Goal: Information Seeking & Learning: Learn about a topic

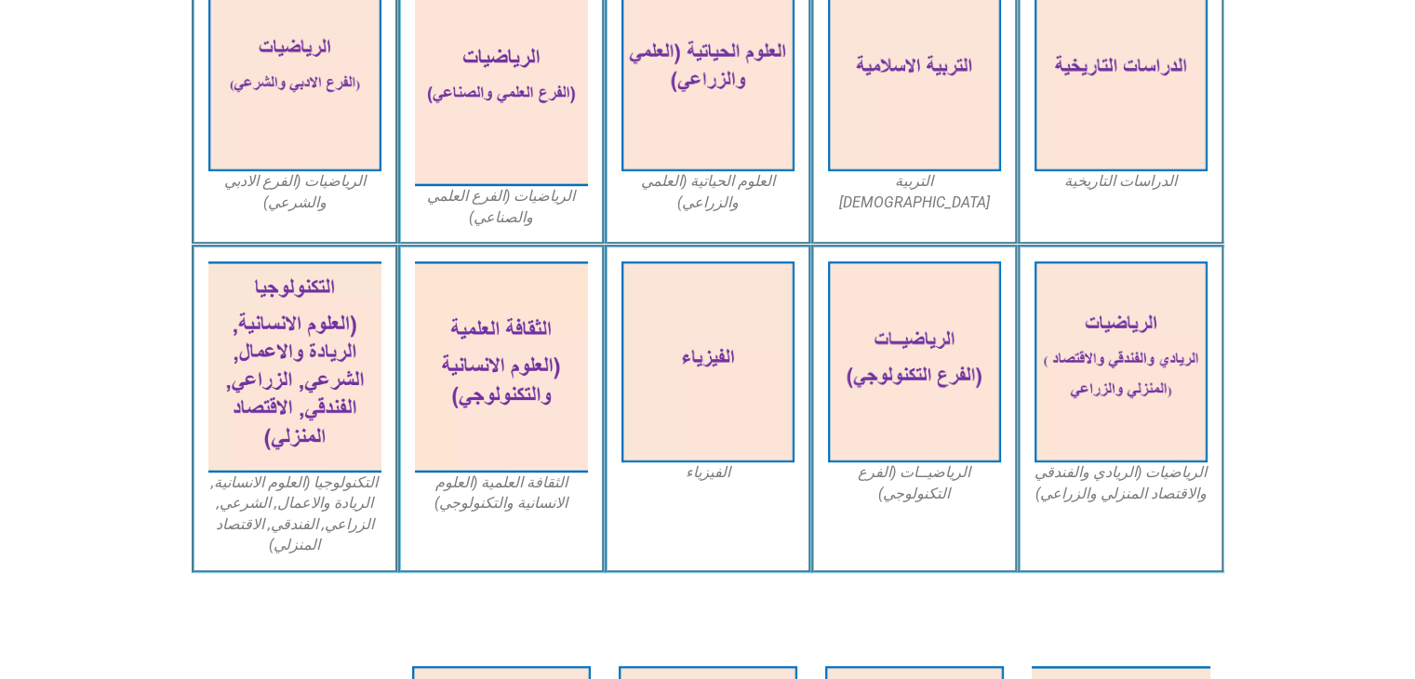
scroll to position [1043, 0]
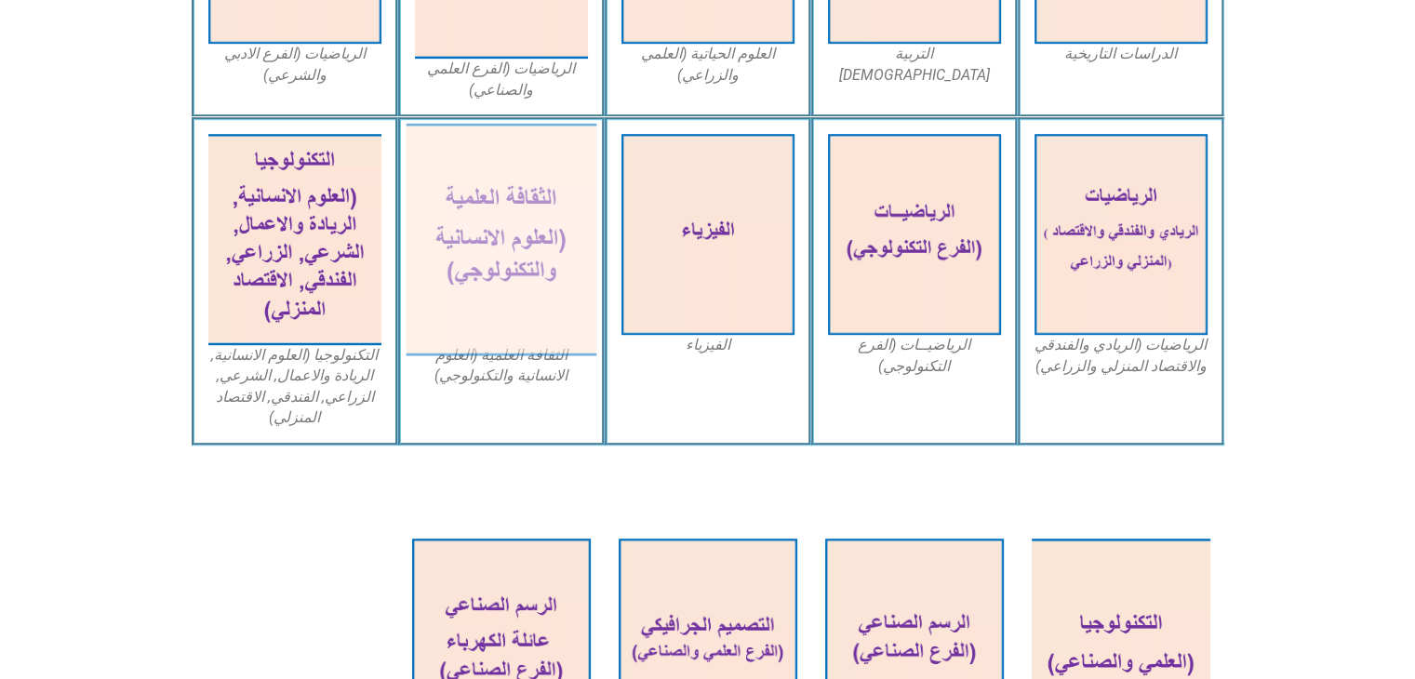
click at [538, 240] on img at bounding box center [501, 240] width 191 height 233
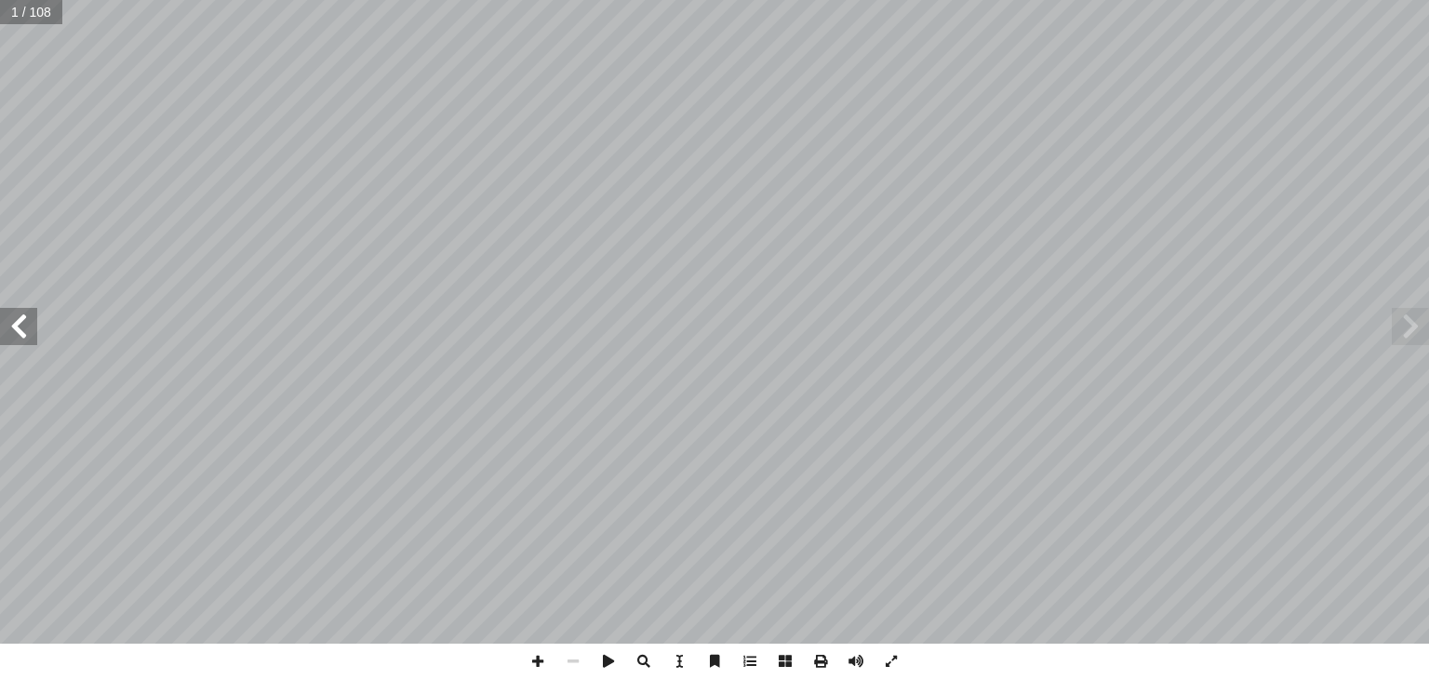
click at [18, 319] on span at bounding box center [18, 326] width 37 height 37
click at [609, 672] on span at bounding box center [608, 661] width 35 height 35
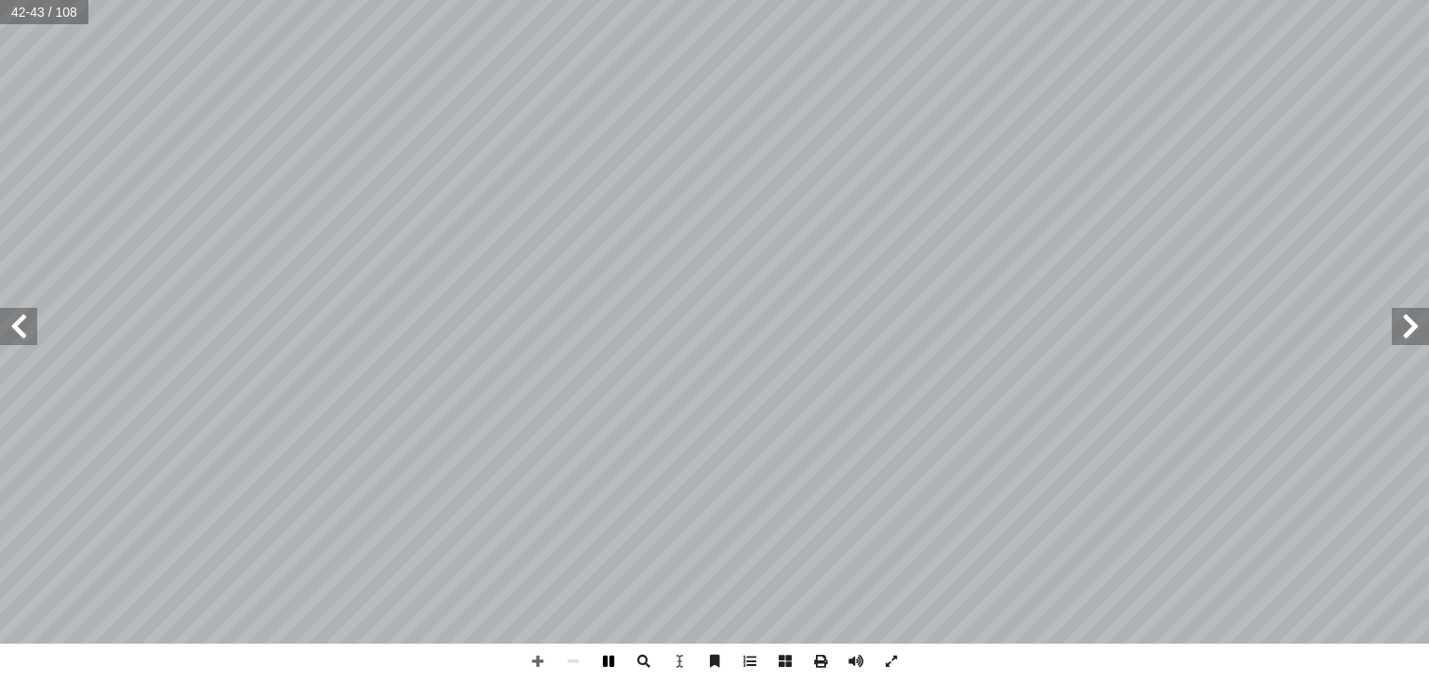
click at [608, 660] on span at bounding box center [608, 661] width 35 height 35
click at [1428, 328] on div "٤٠ ت استخدام التصوير الطبقي: � مجال تي: أ ا ت التي يستخدم فيها التصوير الطبقي م…" at bounding box center [714, 322] width 1429 height 644
click at [1428, 328] on span at bounding box center [1410, 326] width 37 height 37
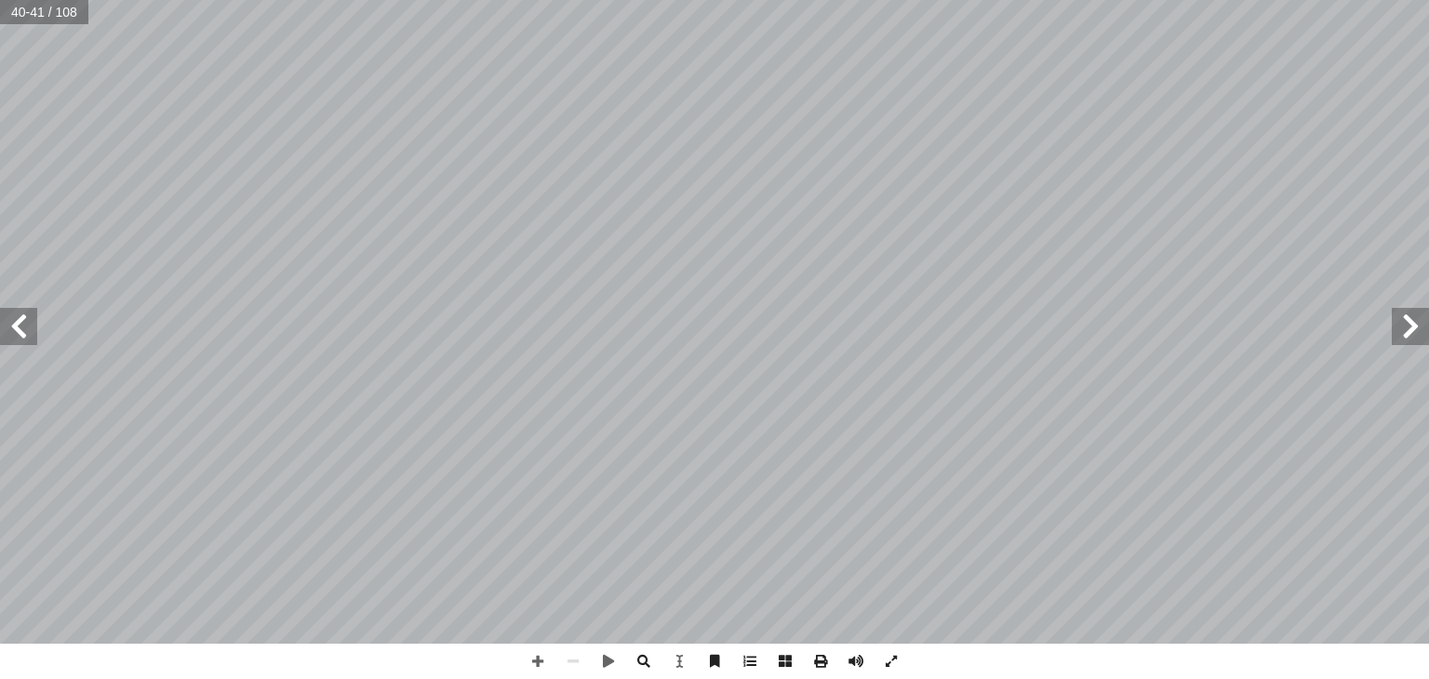
click at [1428, 328] on span at bounding box center [1410, 326] width 37 height 37
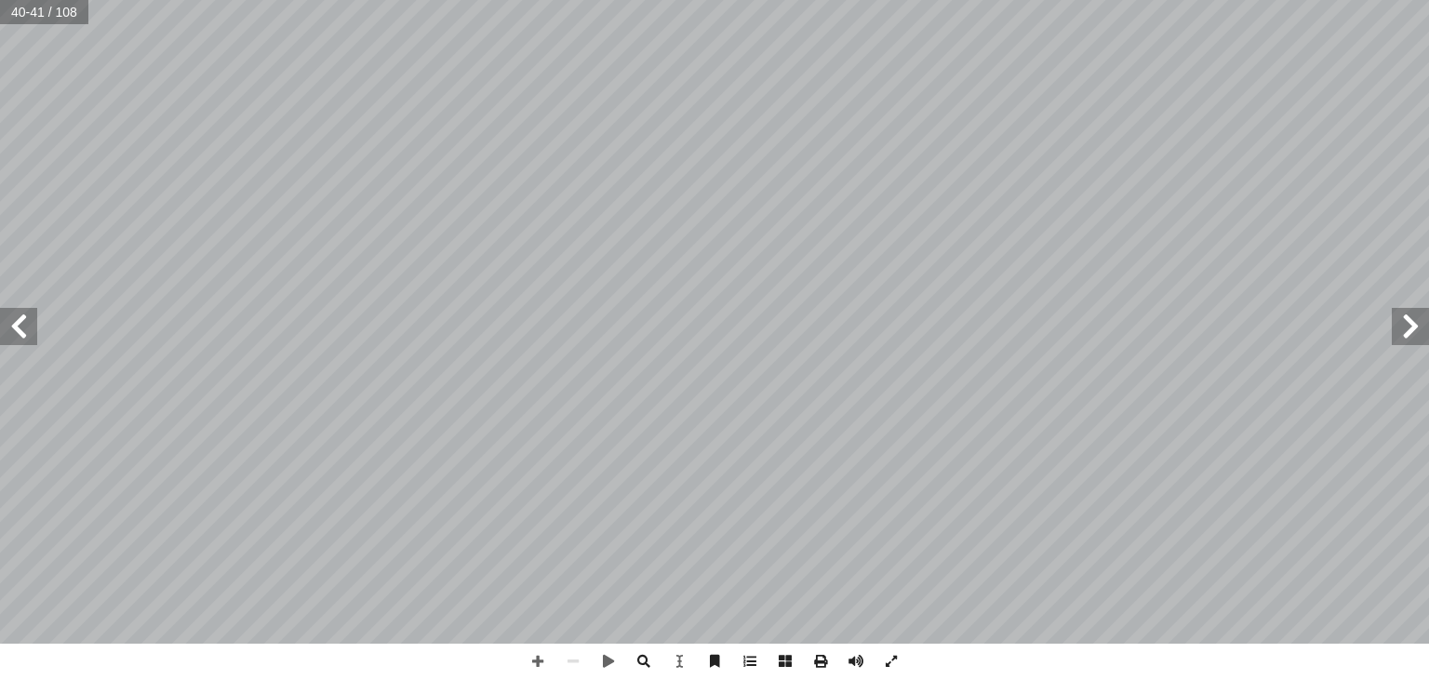
click at [1428, 328] on span at bounding box center [1410, 326] width 37 height 37
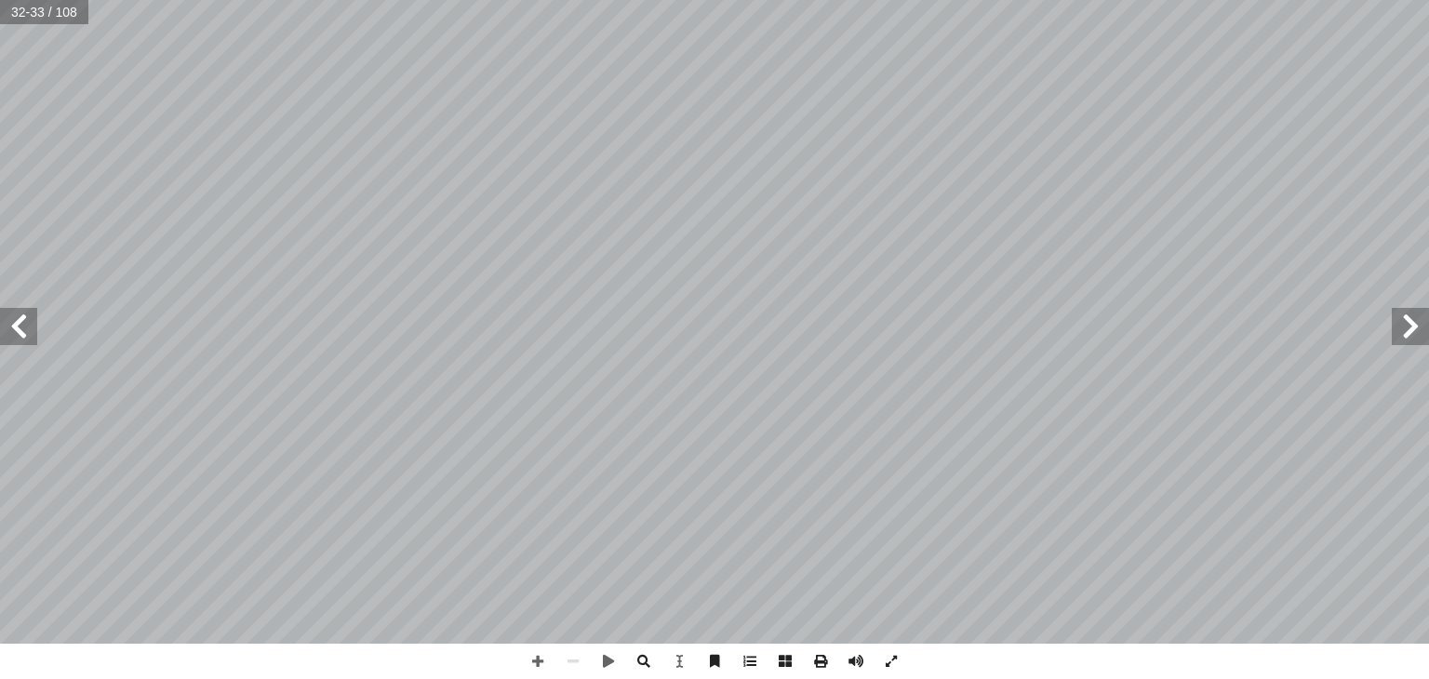
click at [1428, 328] on span at bounding box center [1410, 326] width 37 height 37
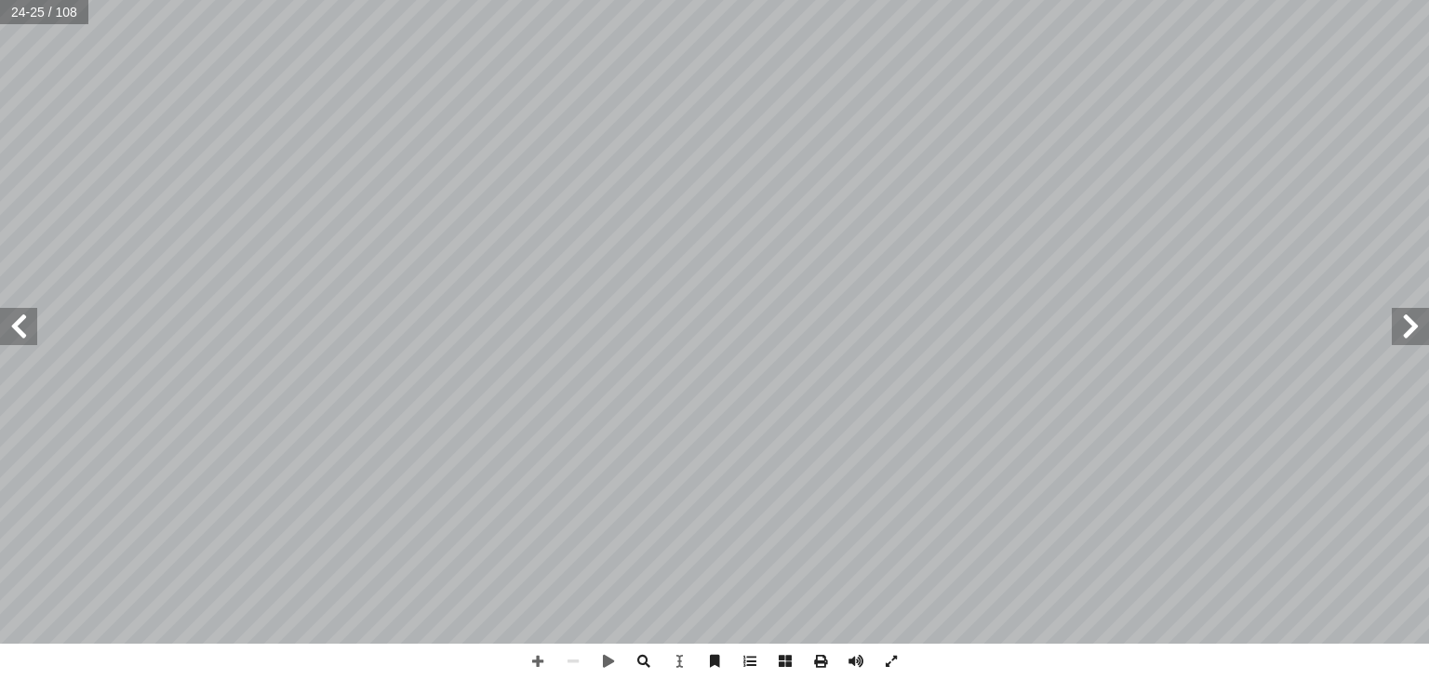
click at [1428, 328] on span at bounding box center [1410, 326] width 37 height 37
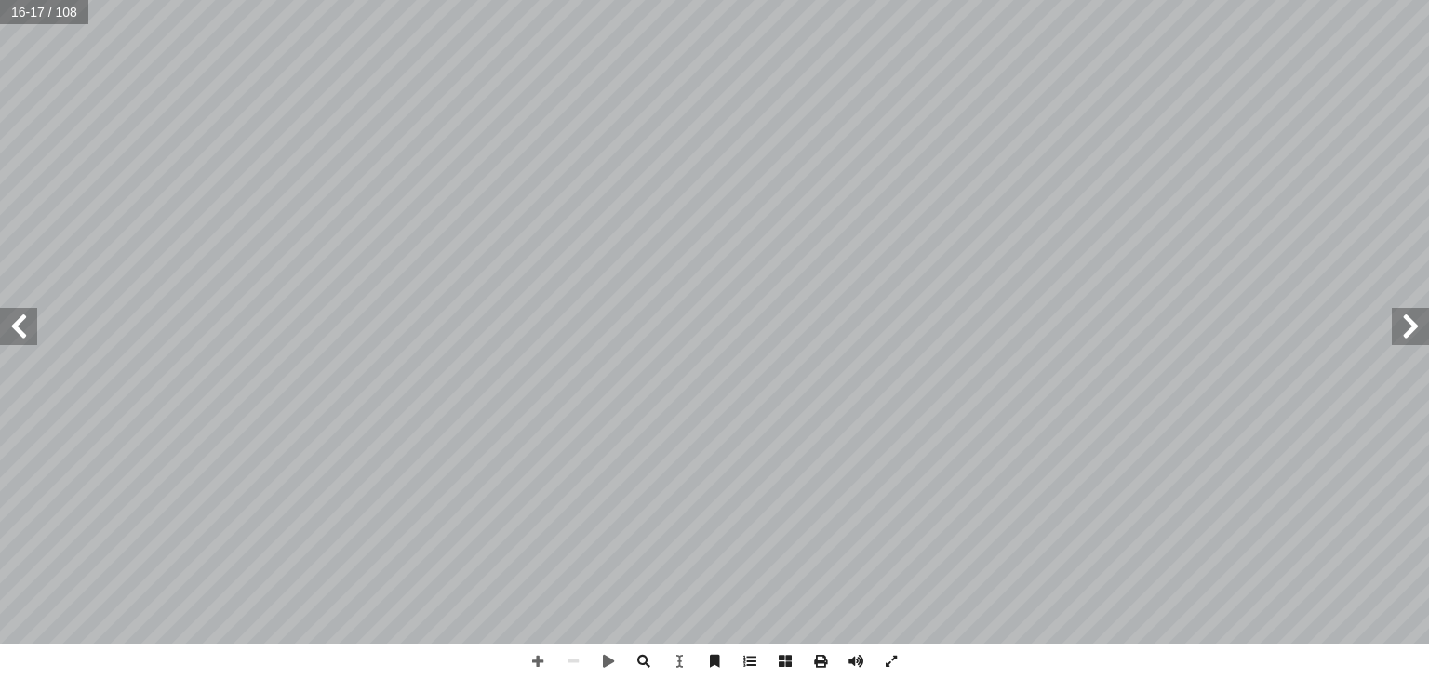
click at [1428, 328] on span at bounding box center [1410, 326] width 37 height 37
click at [33, 328] on span at bounding box center [18, 326] width 37 height 37
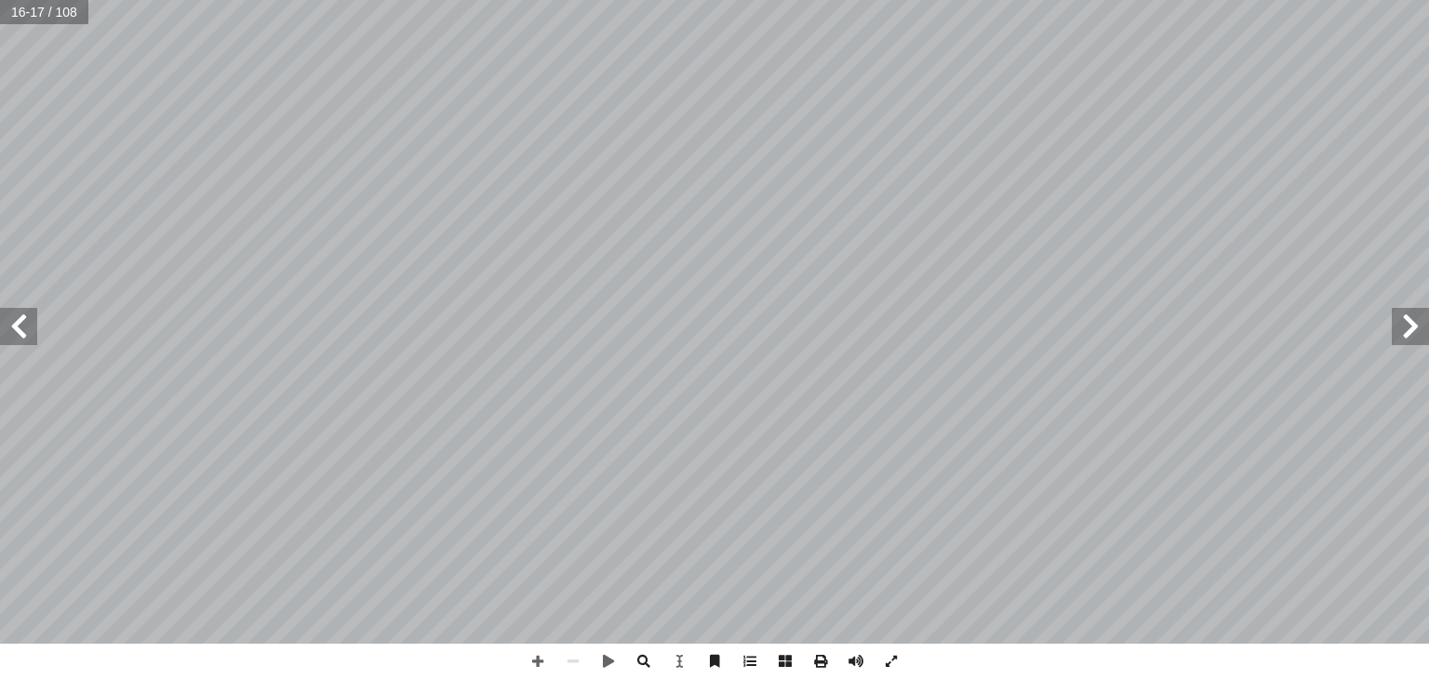
click at [33, 328] on span at bounding box center [18, 326] width 37 height 37
click at [24, 332] on span at bounding box center [18, 326] width 37 height 37
click at [1414, 332] on span at bounding box center [1410, 326] width 37 height 37
click at [11, 329] on span at bounding box center [18, 326] width 37 height 37
